Goal: Task Accomplishment & Management: Manage account settings

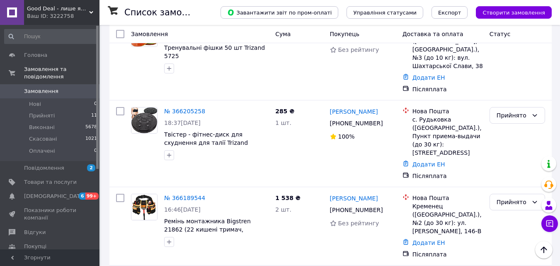
scroll to position [41, 0]
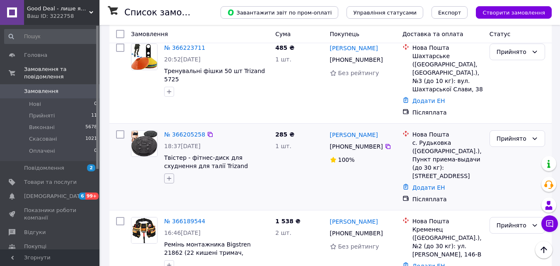
click at [167, 178] on icon "button" at bounding box center [169, 178] width 7 height 7
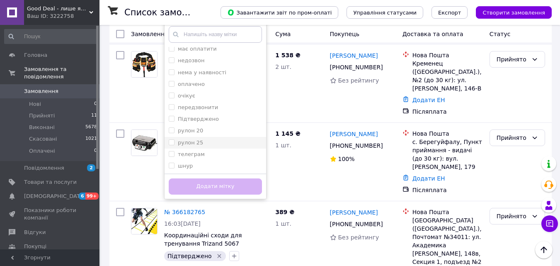
scroll to position [74, 0]
click at [217, 114] on li "Підтверджено" at bounding box center [216, 119] width 102 height 12
checkbox input "true"
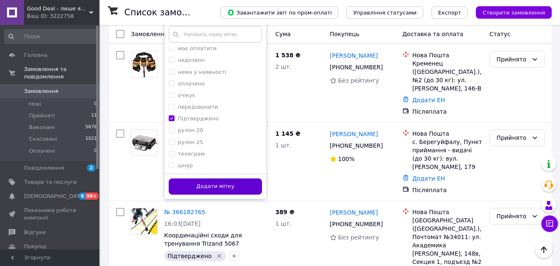
click at [226, 190] on button "Додати мітку" at bounding box center [215, 186] width 93 height 16
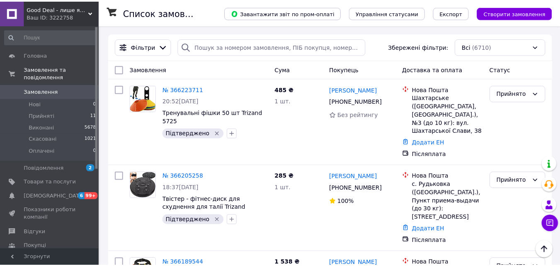
scroll to position [207, 0]
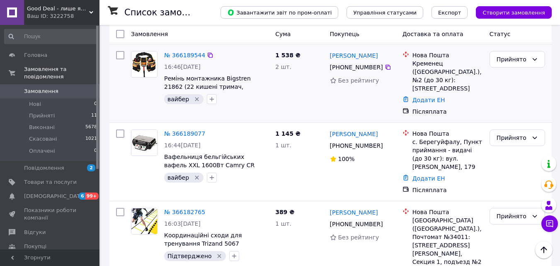
click at [195, 100] on icon "Видалити мітку" at bounding box center [197, 99] width 4 height 4
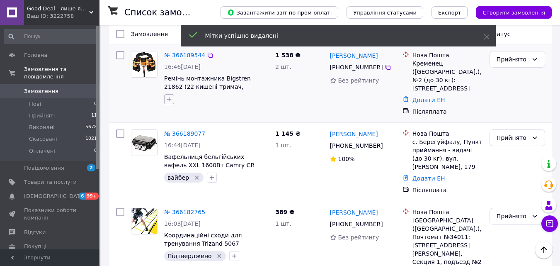
click at [170, 102] on icon "button" at bounding box center [169, 99] width 7 height 7
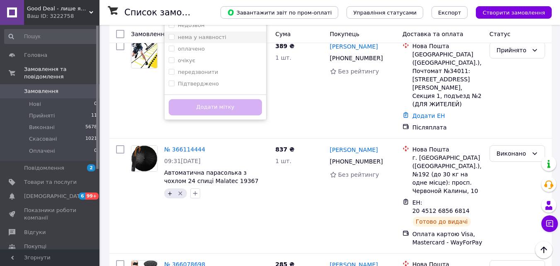
scroll to position [74, 0]
click at [217, 44] on li "Підтверджено" at bounding box center [216, 40] width 102 height 12
checkbox input "true"
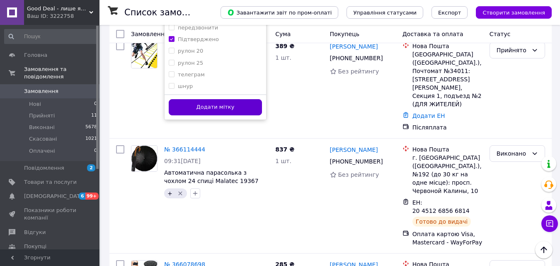
click at [225, 110] on button "Додати мітку" at bounding box center [215, 107] width 93 height 16
